Goal: Task Accomplishment & Management: Manage account settings

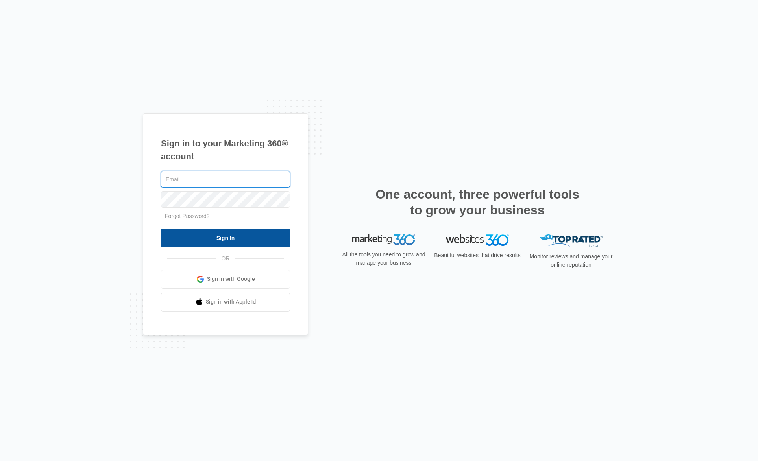
type input "[EMAIL_ADDRESS][DOMAIN_NAME]"
click at [224, 236] on input "Sign In" at bounding box center [225, 238] width 129 height 19
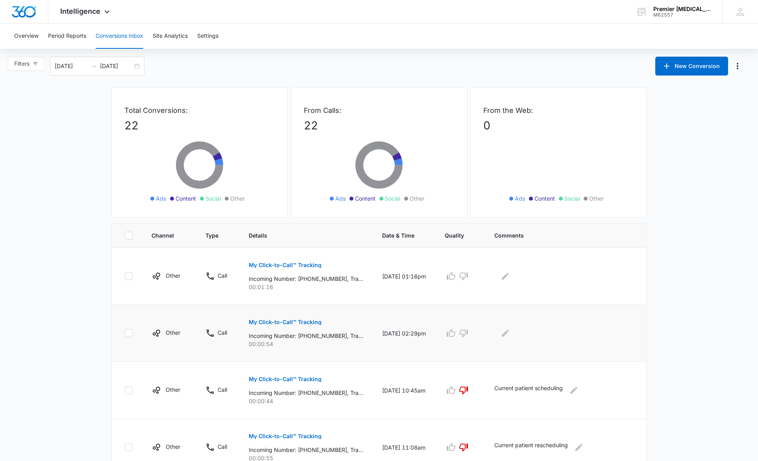
click at [288, 321] on p "My Click-to-Call™ Tracking" at bounding box center [285, 322] width 73 height 6
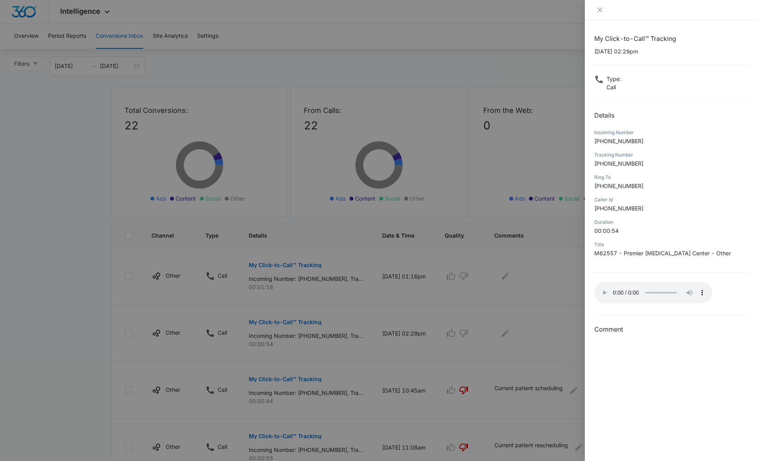
click at [567, 293] on div at bounding box center [379, 230] width 758 height 461
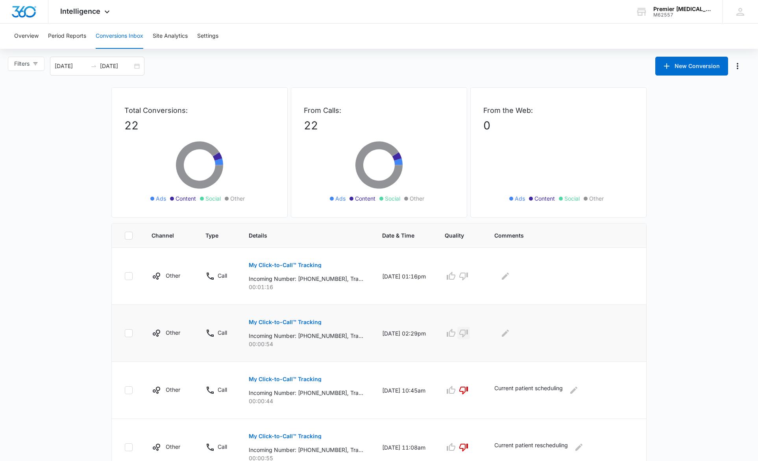
click at [468, 332] on icon "button" at bounding box center [463, 334] width 9 height 8
click at [510, 332] on icon "Edit Comments" at bounding box center [504, 332] width 9 height 9
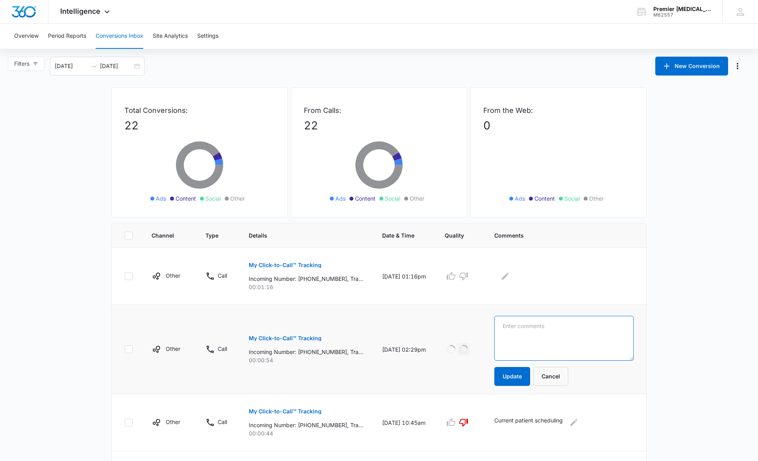
click at [541, 332] on textarea at bounding box center [563, 338] width 139 height 45
type textarea "Current patient with a question"
click at [528, 379] on button "Update" at bounding box center [512, 376] width 36 height 19
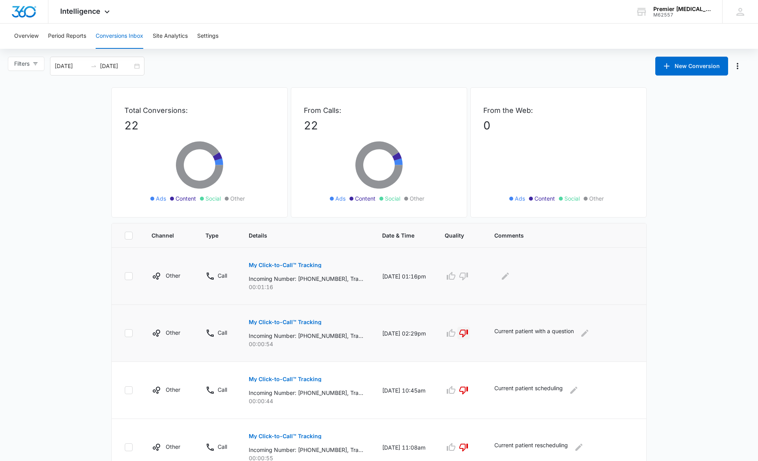
click at [286, 266] on p "My Click-to-Call™ Tracking" at bounding box center [285, 265] width 73 height 6
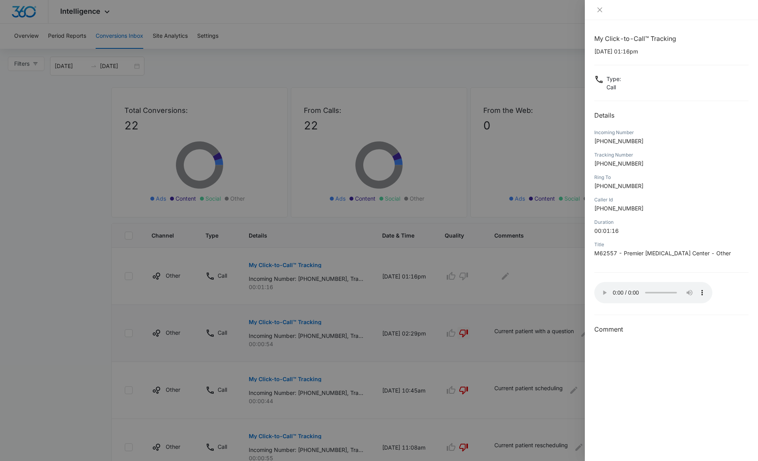
click at [504, 300] on div at bounding box center [379, 230] width 758 height 461
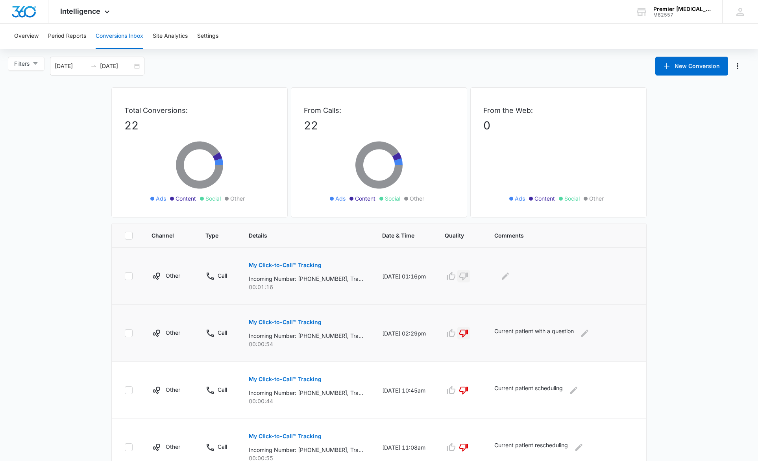
click at [468, 273] on icon "button" at bounding box center [463, 277] width 9 height 8
click at [511, 276] on button "Edit Comments" at bounding box center [505, 276] width 13 height 13
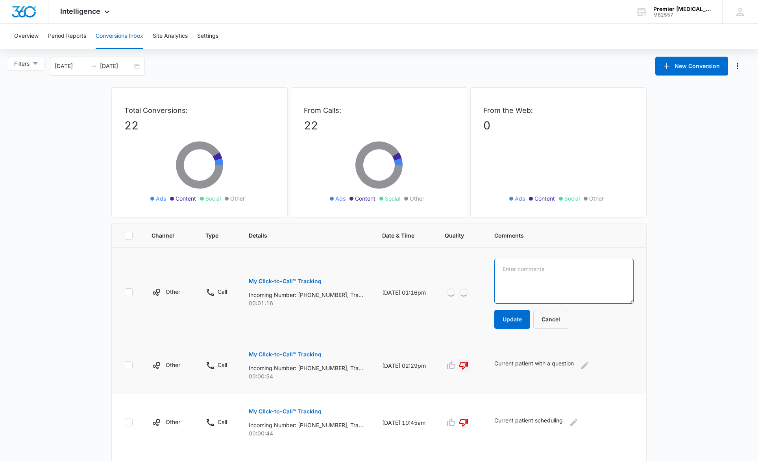
click at [529, 269] on textarea at bounding box center [563, 281] width 139 height 45
type textarea "Current patient scheduling"
click at [511, 319] on button "Update" at bounding box center [512, 319] width 36 height 19
